Goal: Task Accomplishment & Management: Use online tool/utility

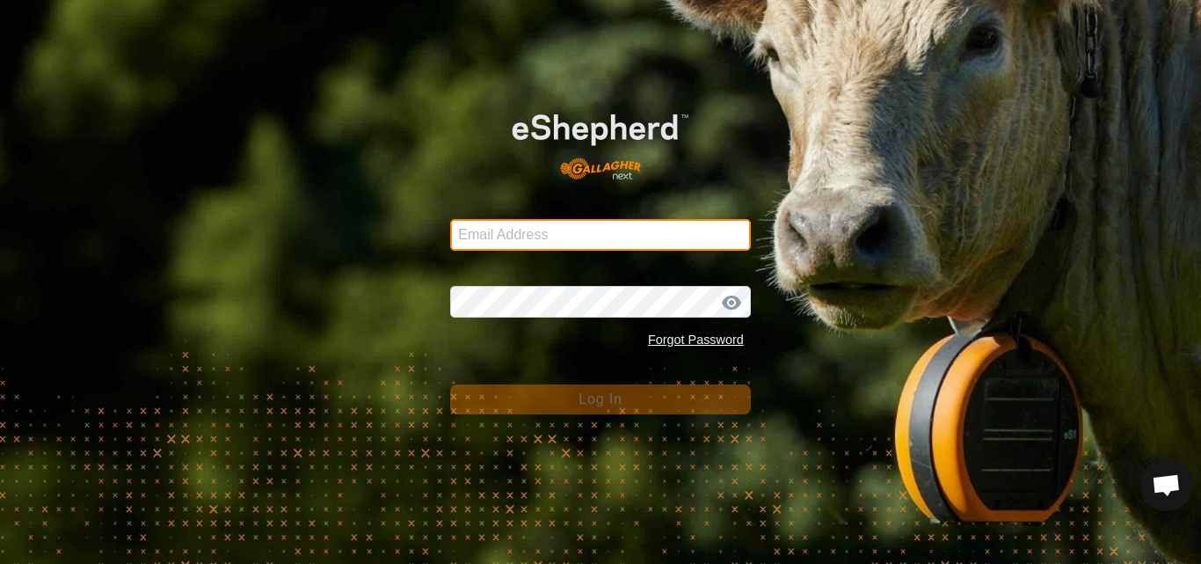
click at [521, 235] on input "Email Address" at bounding box center [600, 235] width 301 height 32
type input "[EMAIL_ADDRESS][DOMAIN_NAME]"
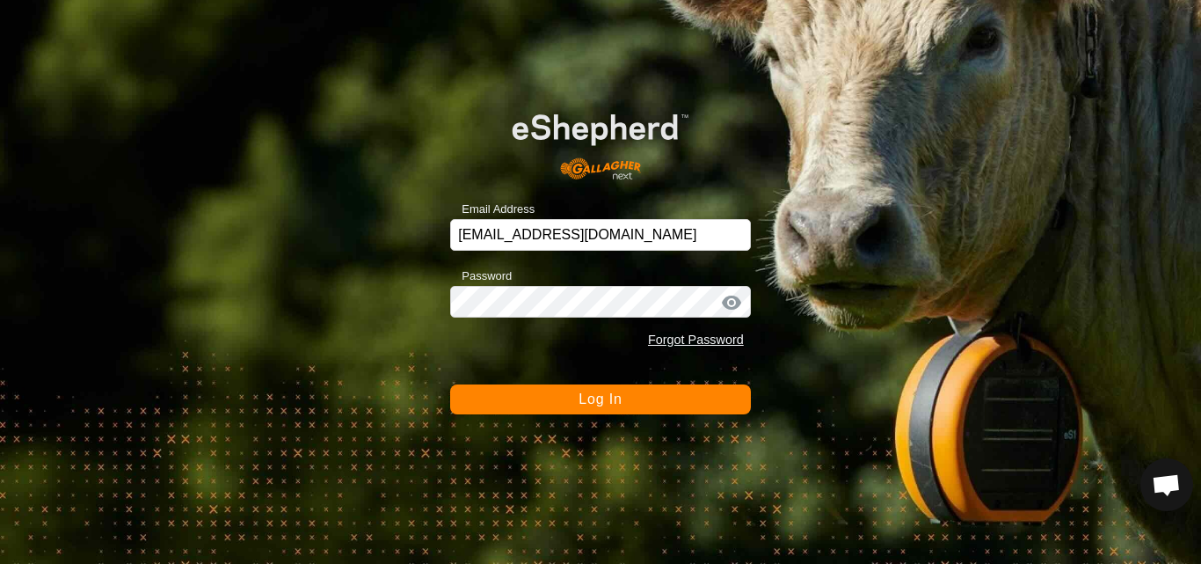
click at [565, 389] on button "Log In" at bounding box center [600, 399] width 301 height 30
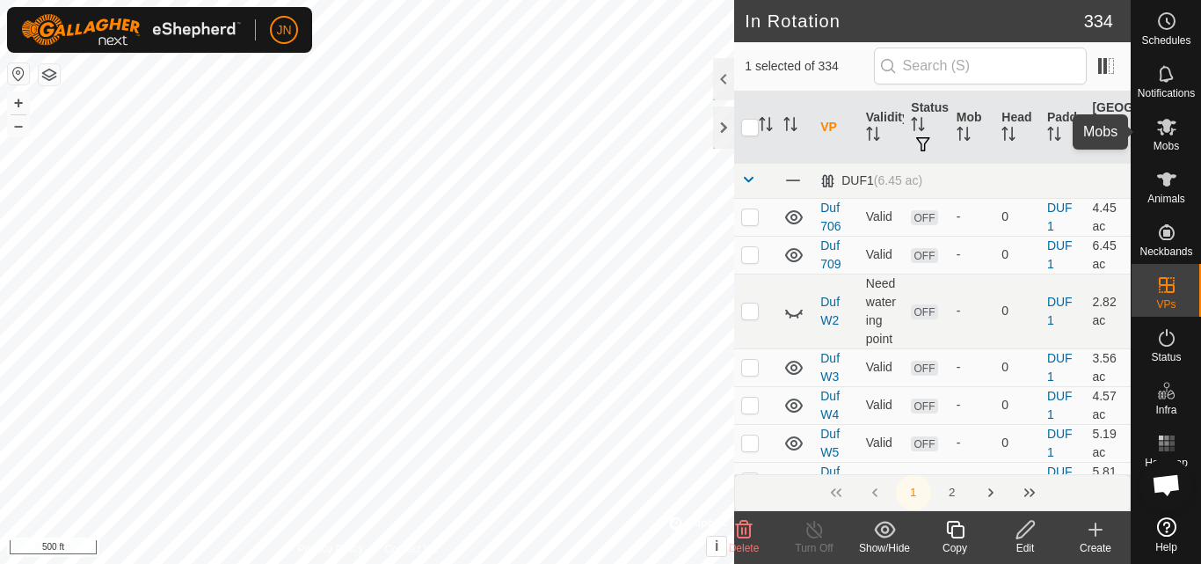
click at [1176, 127] on icon at bounding box center [1166, 126] width 21 height 21
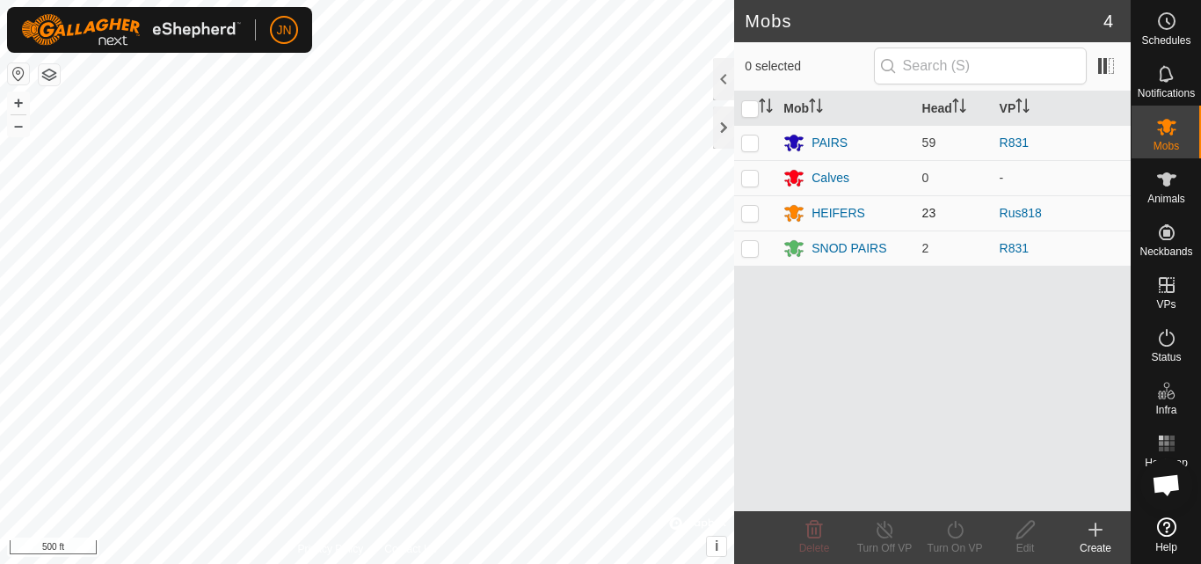
click at [755, 211] on p-checkbox at bounding box center [750, 213] width 18 height 14
checkbox input "true"
click at [957, 529] on icon at bounding box center [955, 529] width 22 height 21
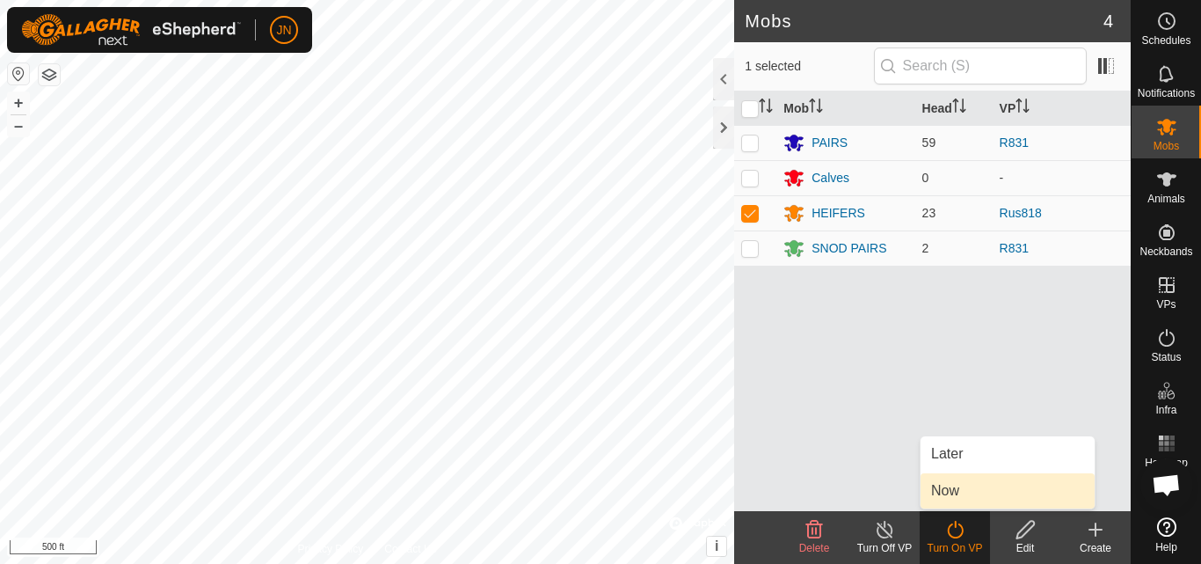
click at [957, 494] on link "Now" at bounding box center [1008, 490] width 174 height 35
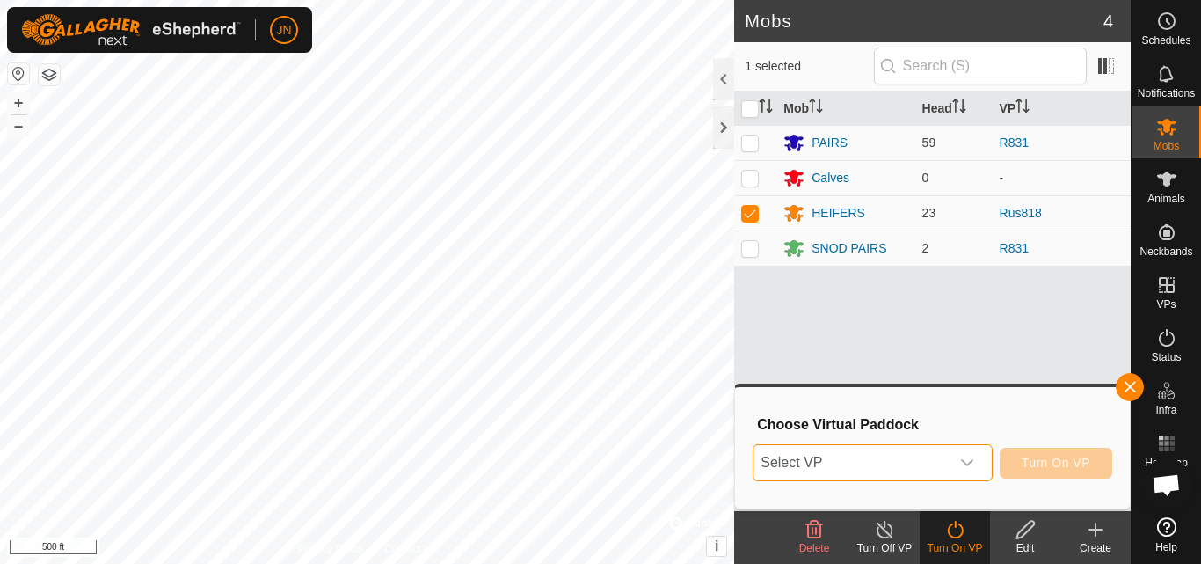
click at [881, 463] on span "Select VP" at bounding box center [851, 462] width 195 height 35
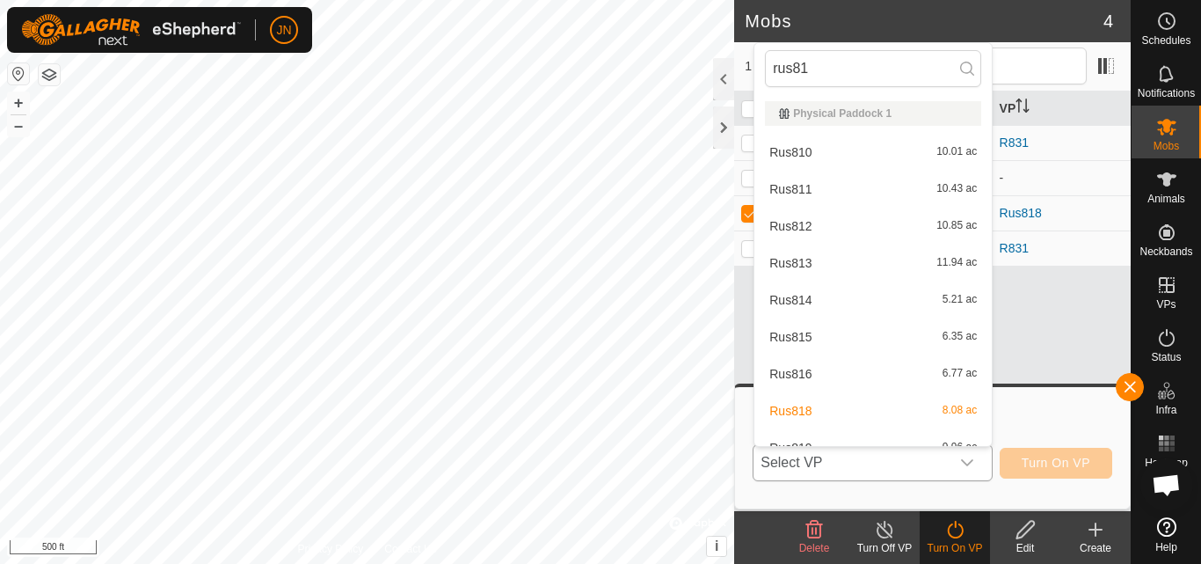
type input "rus819"
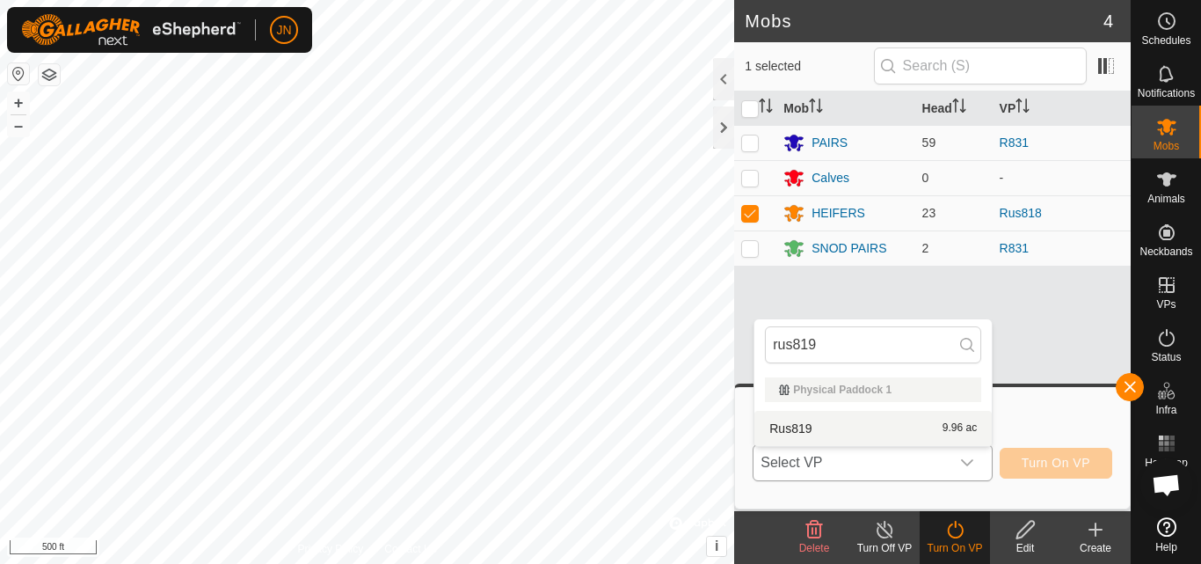
click at [890, 422] on div "Rus819 9.96 ac" at bounding box center [873, 428] width 216 height 21
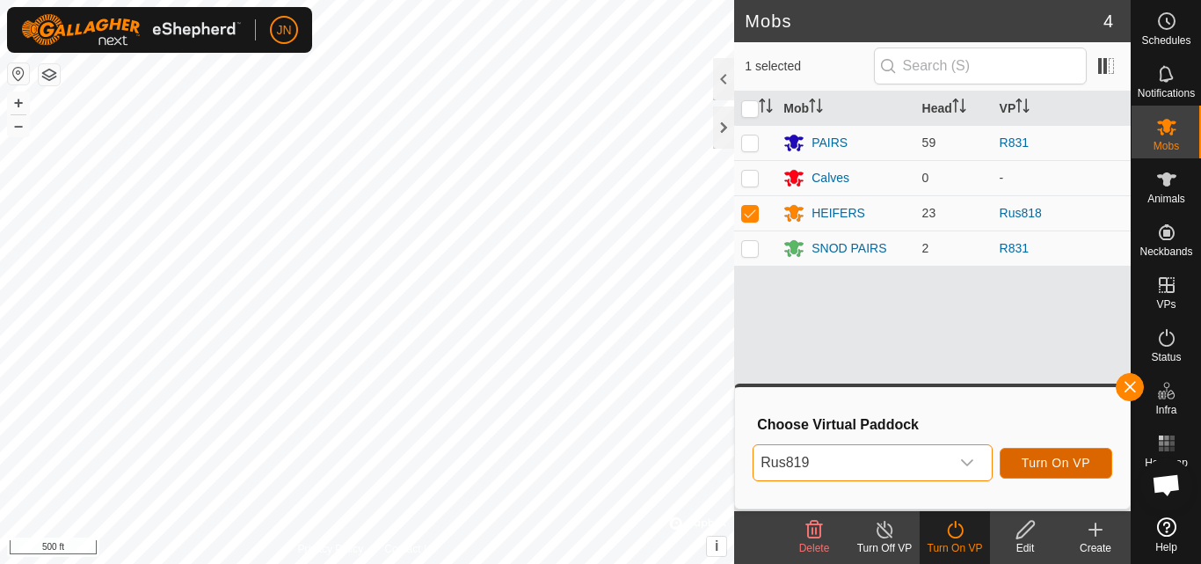
click at [1053, 457] on span "Turn On VP" at bounding box center [1056, 462] width 69 height 14
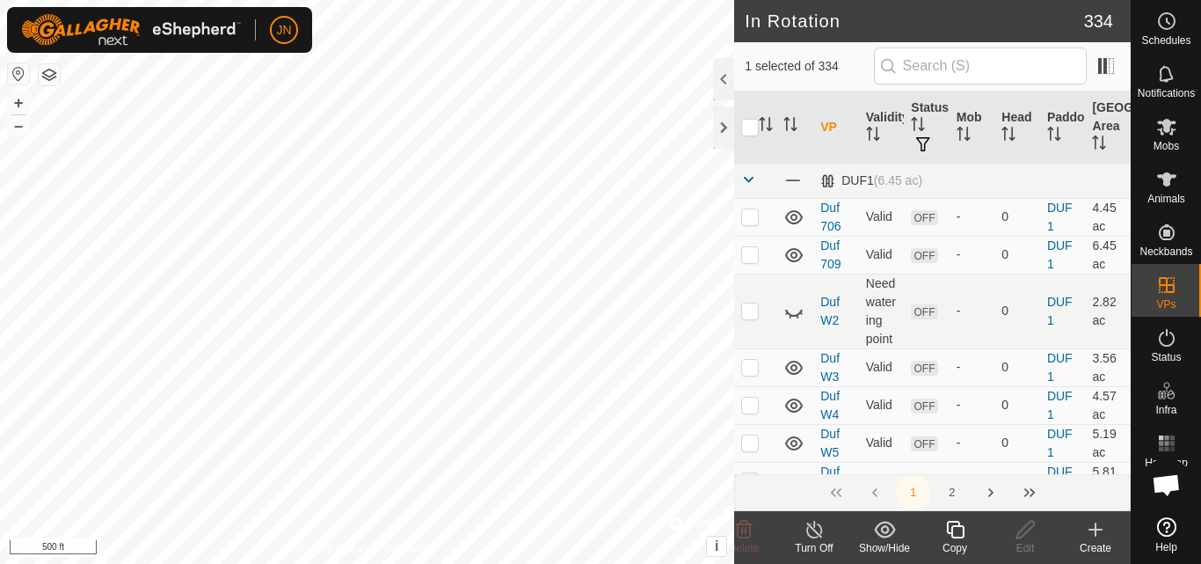
click at [952, 525] on icon at bounding box center [955, 529] width 22 height 21
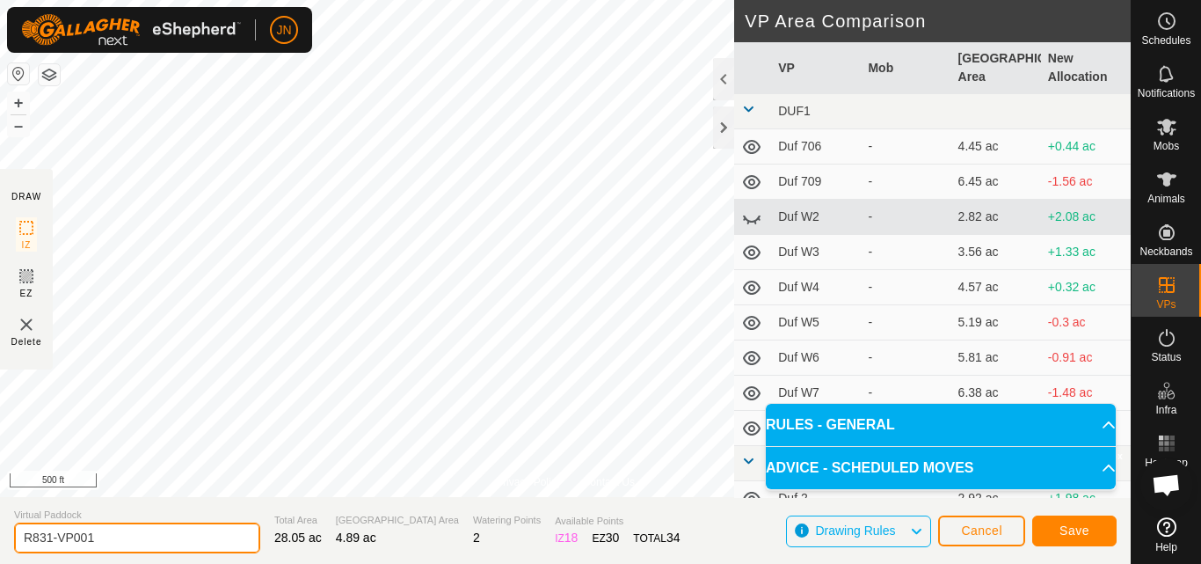
click at [163, 537] on input "R831-VP001" at bounding box center [137, 537] width 246 height 31
type input "R901"
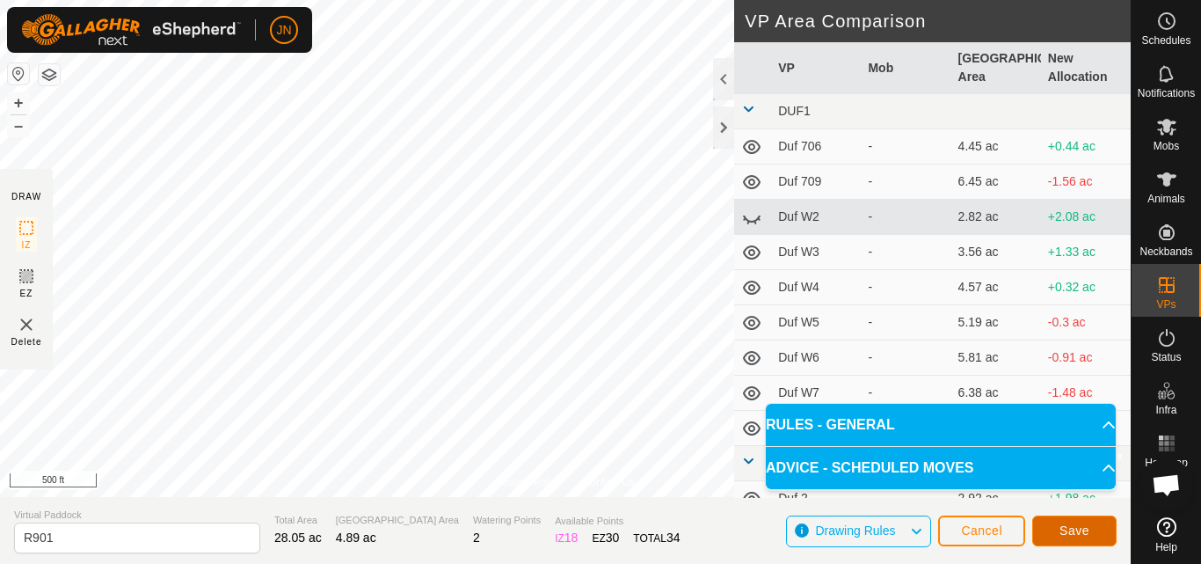
click at [1064, 530] on span "Save" at bounding box center [1074, 530] width 30 height 14
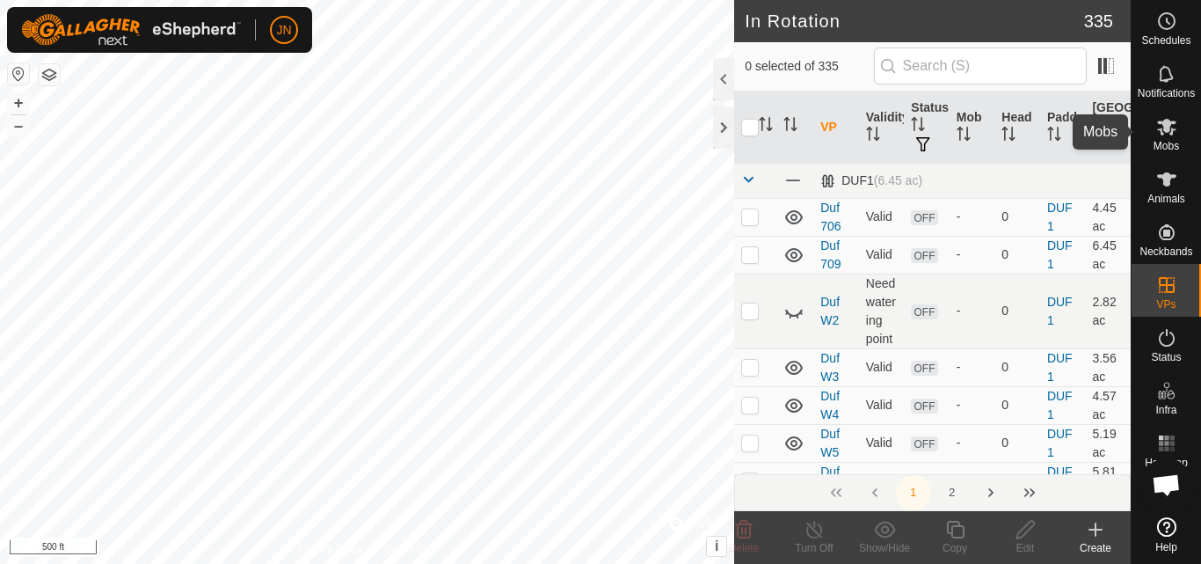
click at [1169, 135] on icon at bounding box center [1166, 126] width 21 height 21
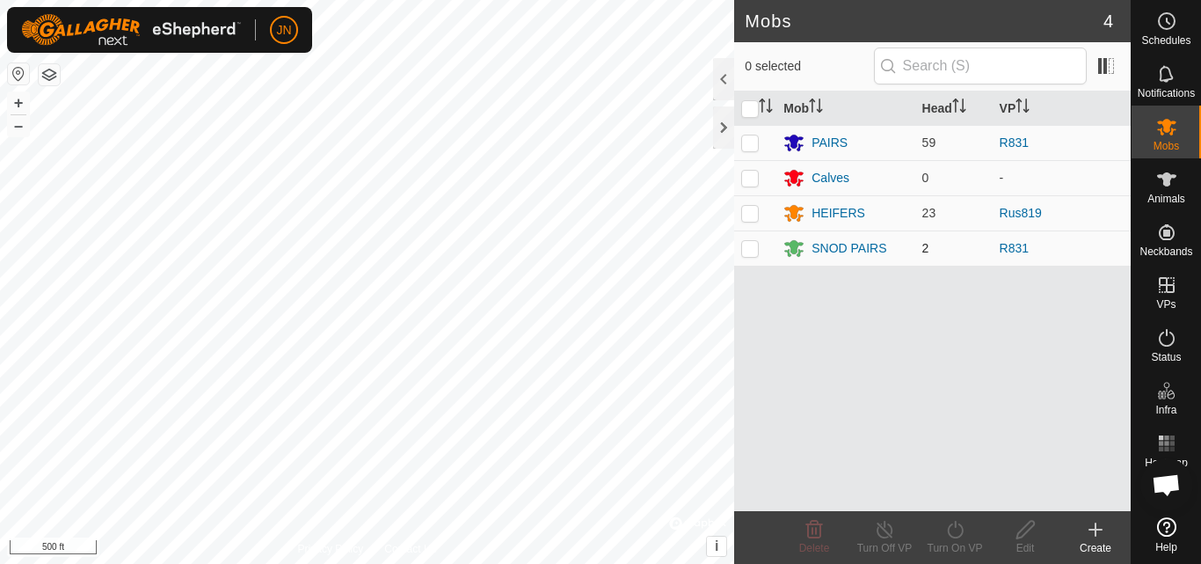
click at [751, 255] on td at bounding box center [755, 247] width 42 height 35
checkbox input "true"
click at [749, 143] on p-checkbox at bounding box center [750, 142] width 18 height 14
checkbox input "true"
click at [954, 530] on icon at bounding box center [955, 529] width 22 height 21
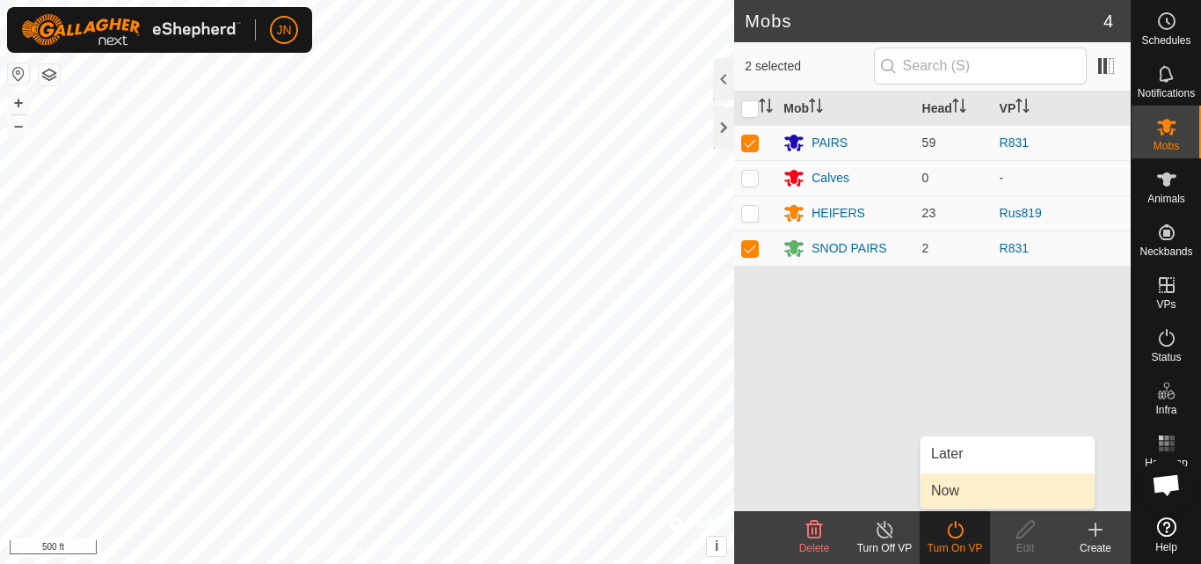
click at [959, 483] on link "Now" at bounding box center [1008, 490] width 174 height 35
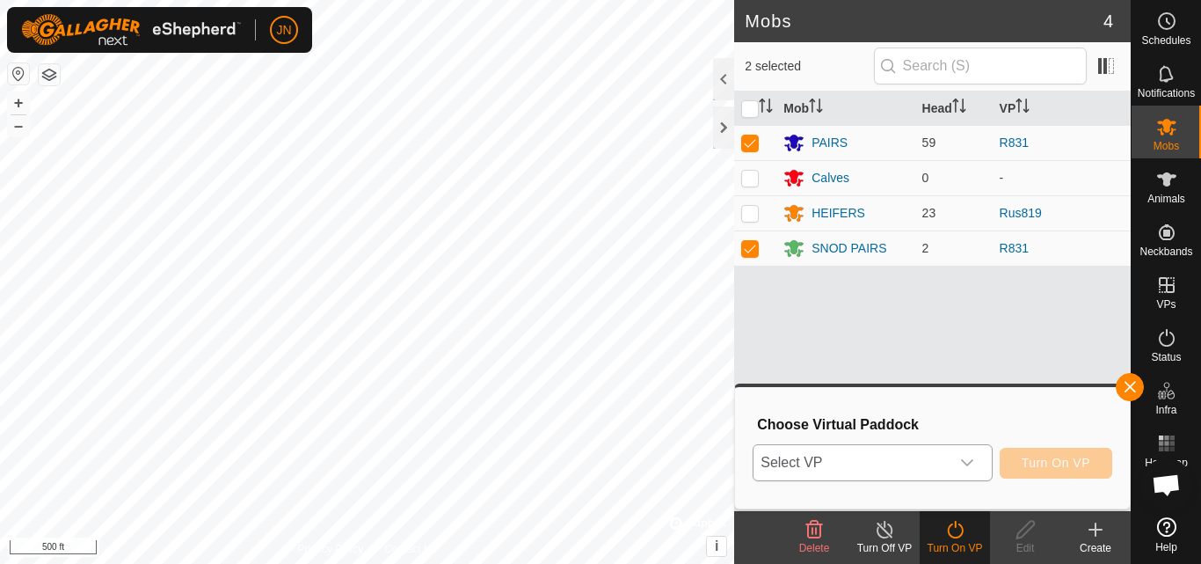
click at [910, 456] on span "Select VP" at bounding box center [851, 462] width 195 height 35
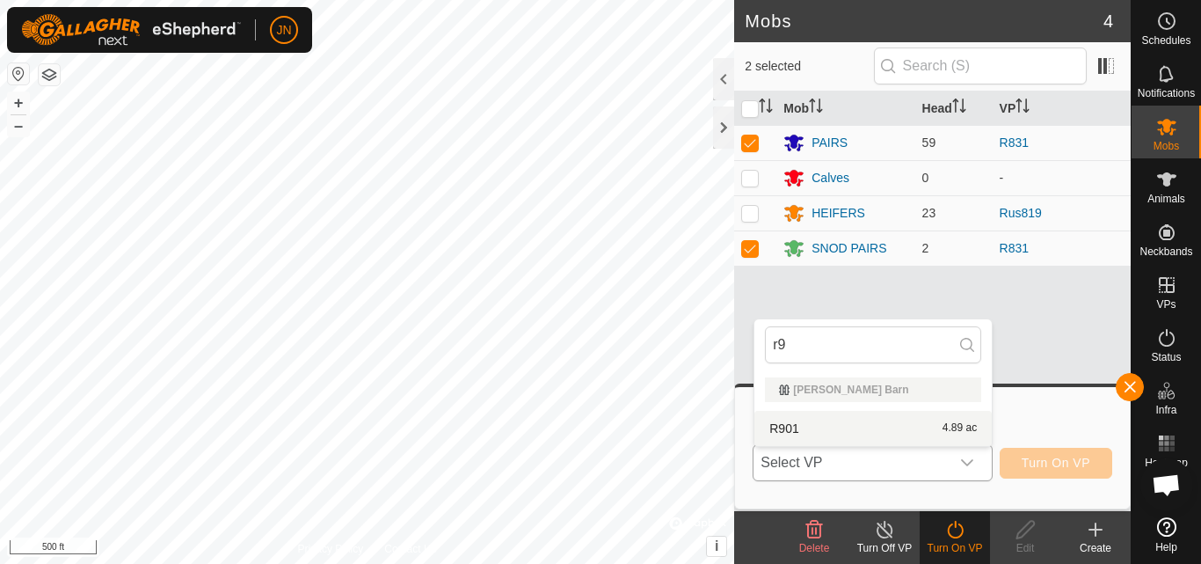
type input "r9"
click at [916, 424] on li "R901 4.89 ac" at bounding box center [872, 428] width 237 height 35
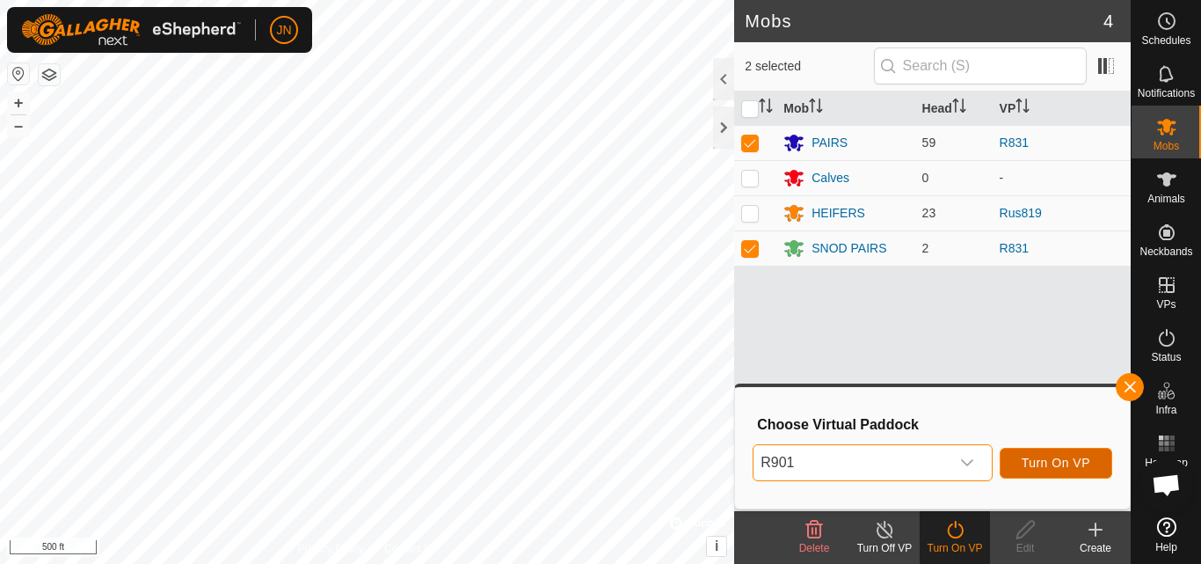
click at [1053, 458] on span "Turn On VP" at bounding box center [1056, 462] width 69 height 14
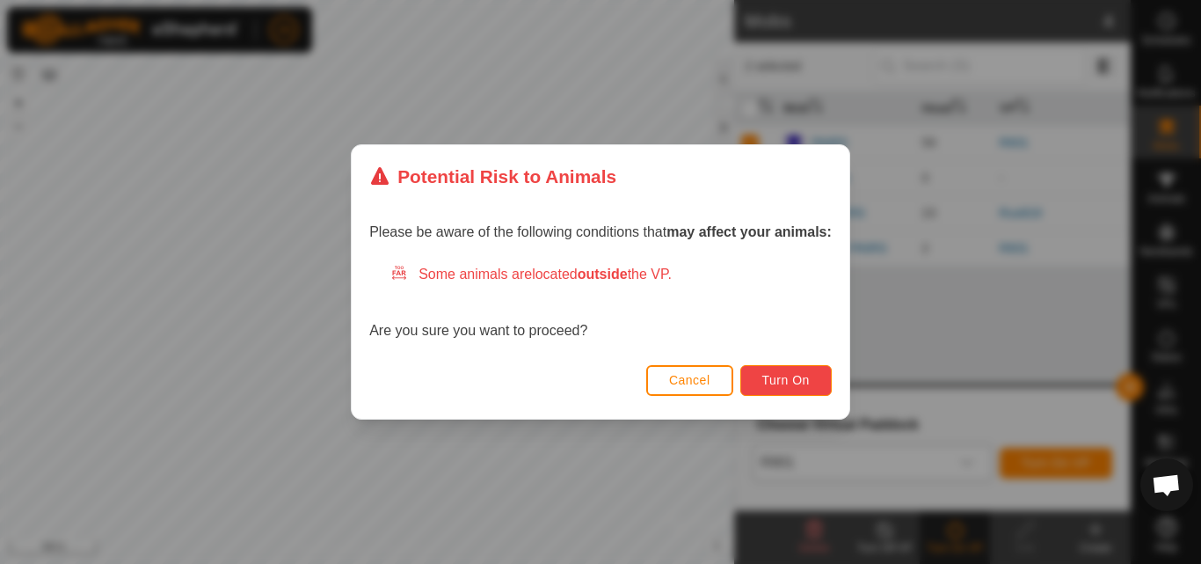
click at [795, 375] on span "Turn On" at bounding box center [785, 380] width 47 height 14
